Goal: Transaction & Acquisition: Purchase product/service

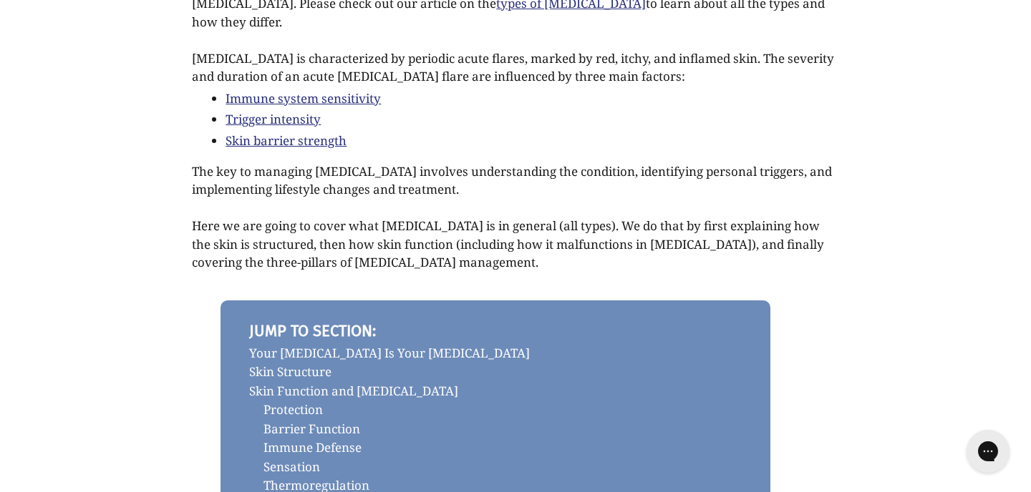
scroll to position [606, 0]
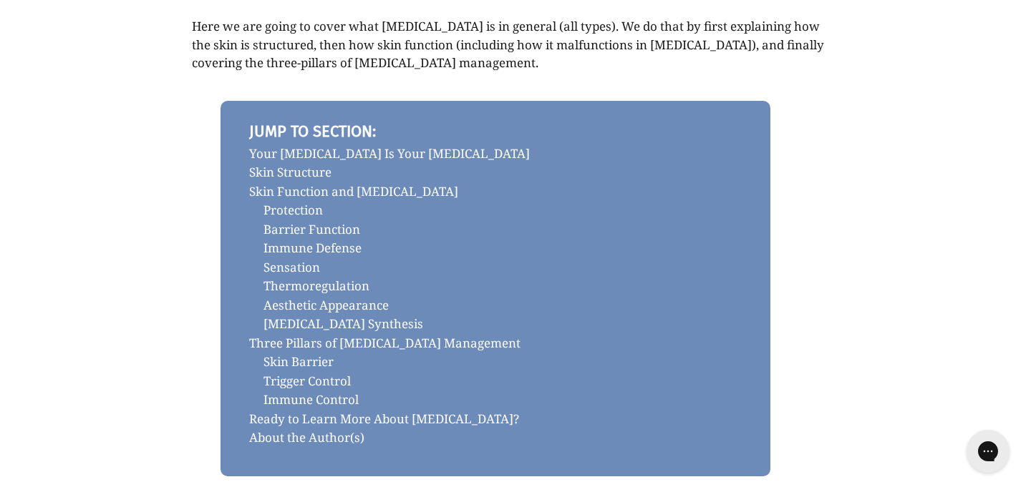
click at [369, 145] on link "Your Eczema Is Your Eczema" at bounding box center [495, 154] width 492 height 19
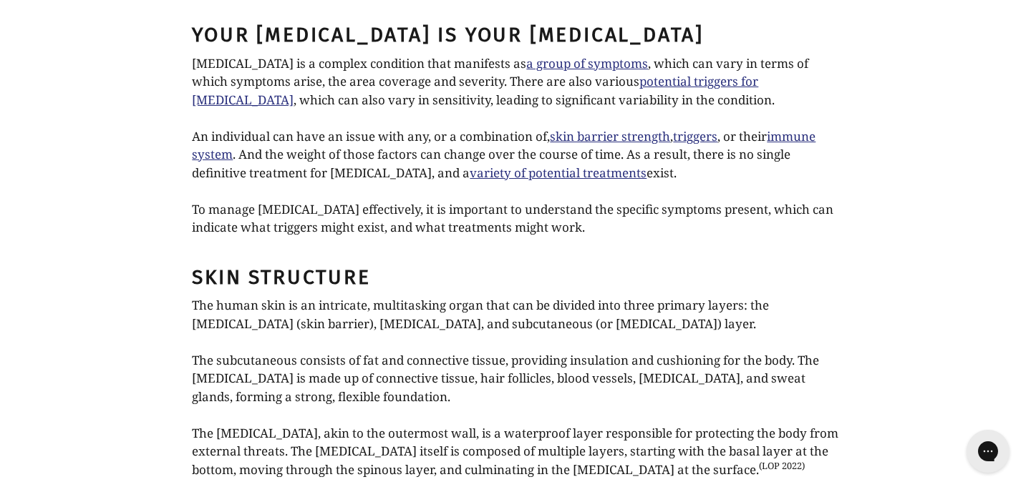
scroll to position [1092, 0]
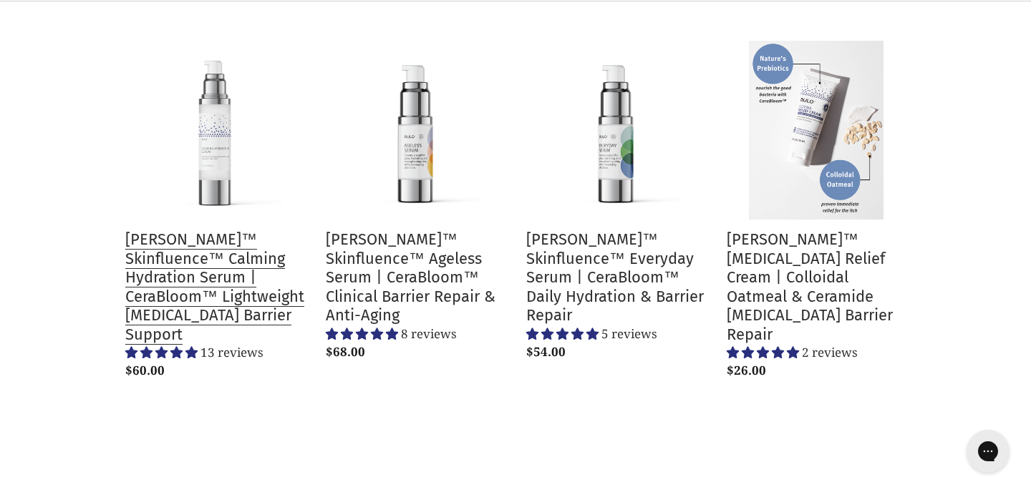
scroll to position [533, 0]
click at [210, 133] on link "[PERSON_NAME]™ Skinfluence™ Calming Hydration Serum | CeraBloom™ Lightweight [M…" at bounding box center [214, 212] width 179 height 344
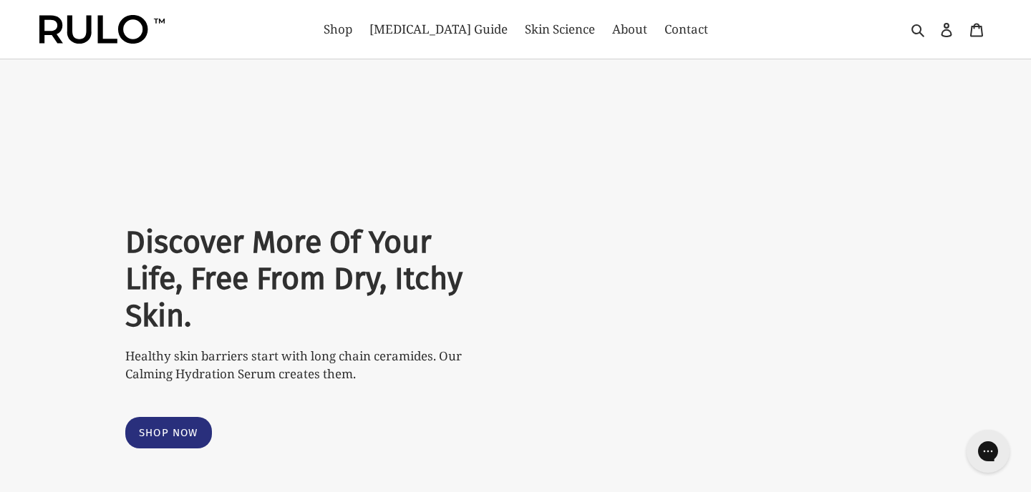
select select "most-helpful"
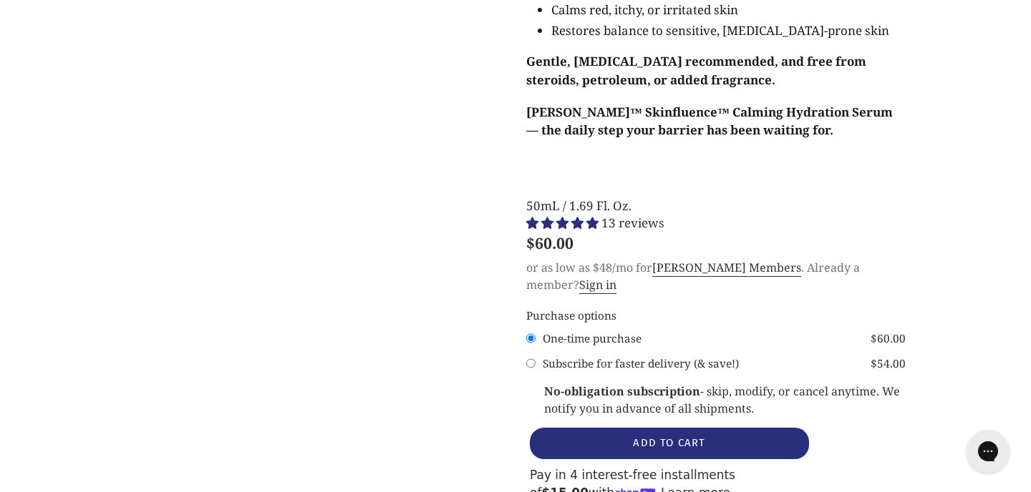
scroll to position [1642, 0]
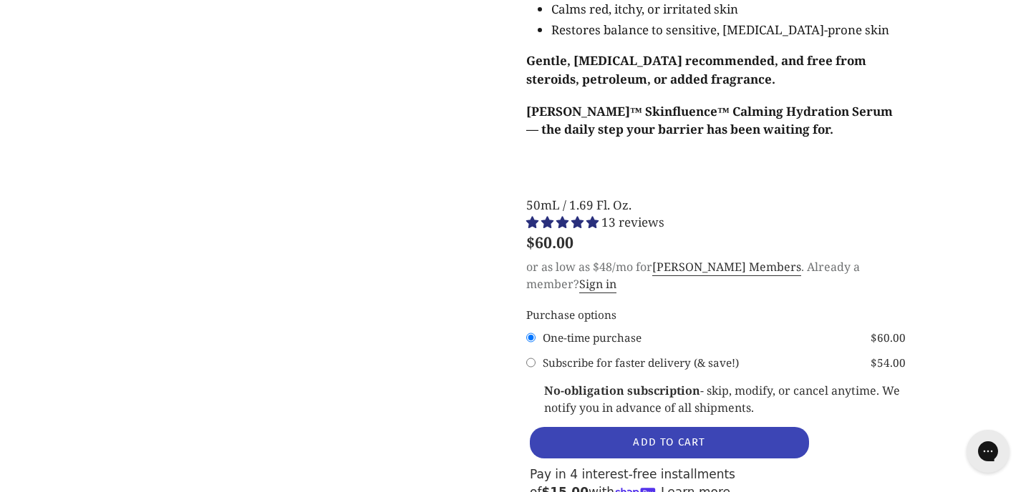
click at [658, 427] on button "ADD TO CART" at bounding box center [669, 442] width 279 height 31
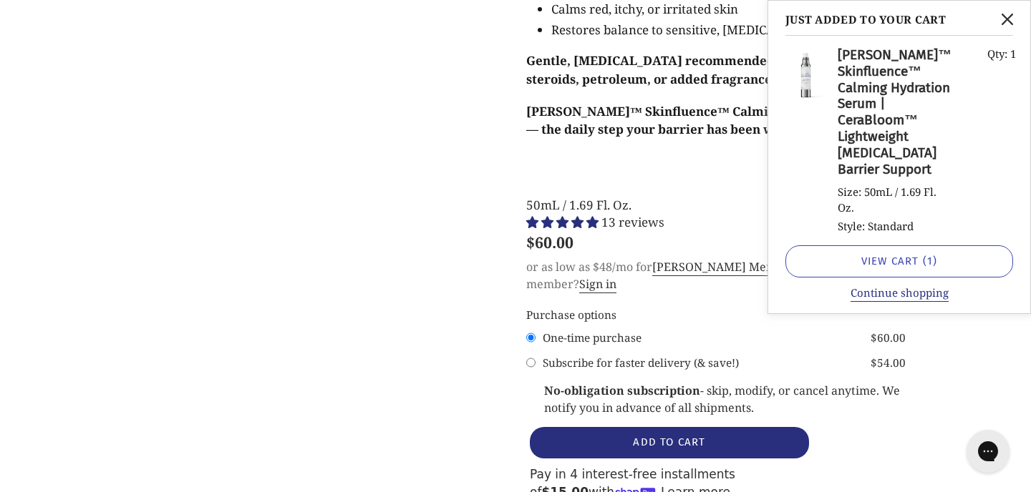
click at [890, 262] on link "View cart ( 1 )" at bounding box center [899, 262] width 228 height 32
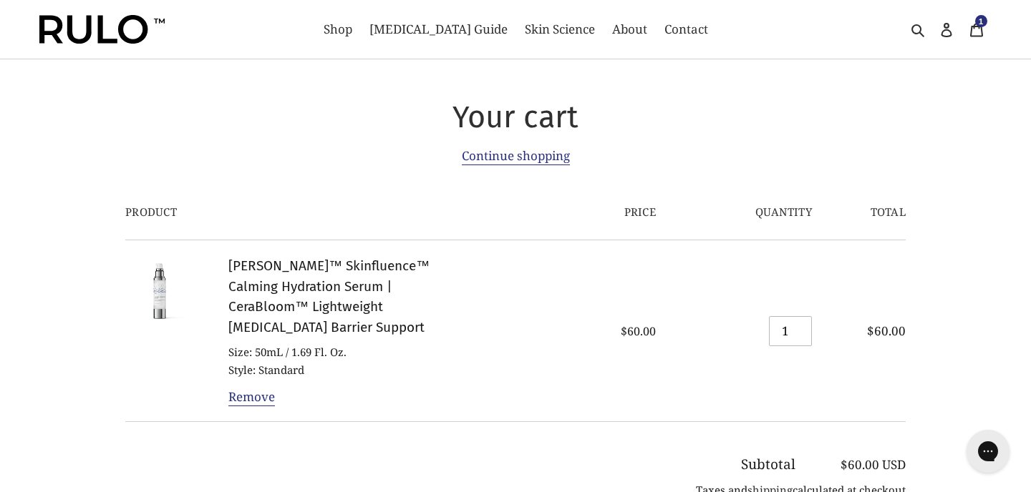
scroll to position [192, 0]
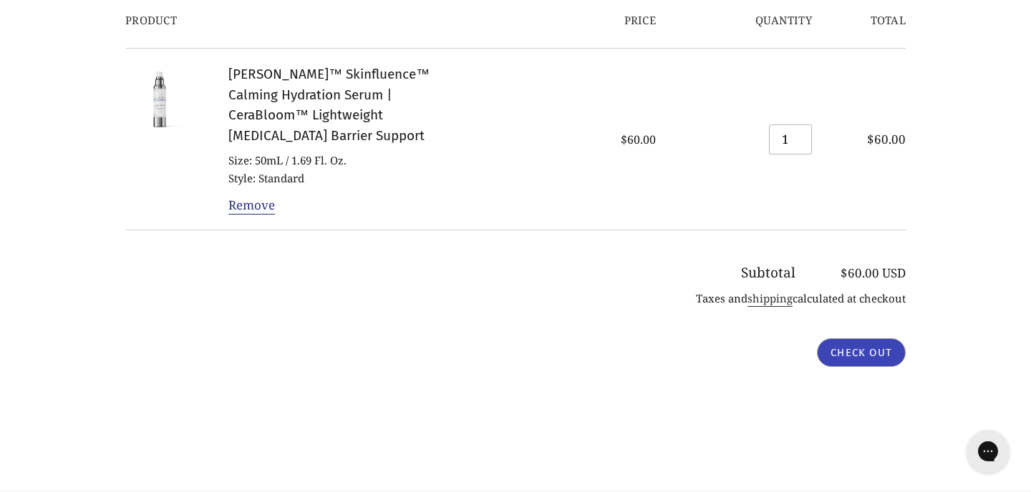
click at [860, 339] on input "Check out" at bounding box center [861, 353] width 89 height 29
